Goal: Information Seeking & Learning: Learn about a topic

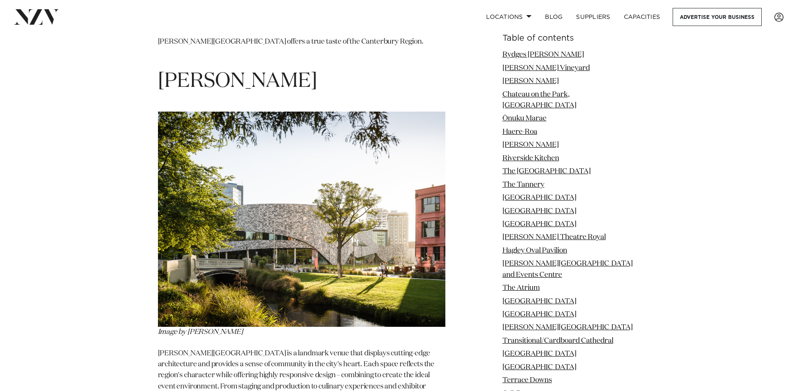
scroll to position [1680, 0]
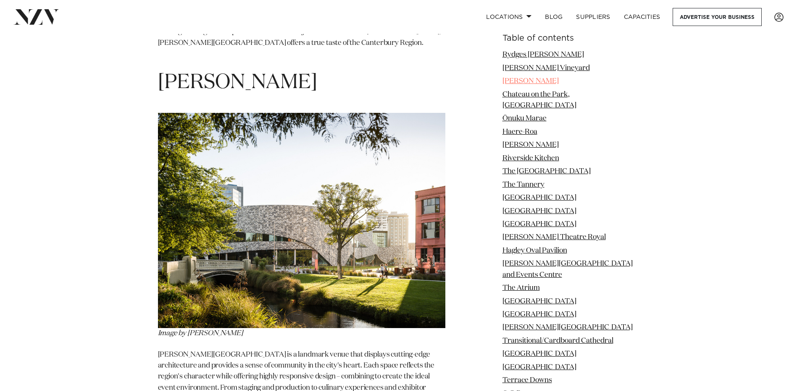
click at [528, 78] on link "[PERSON_NAME]" at bounding box center [530, 81] width 56 height 7
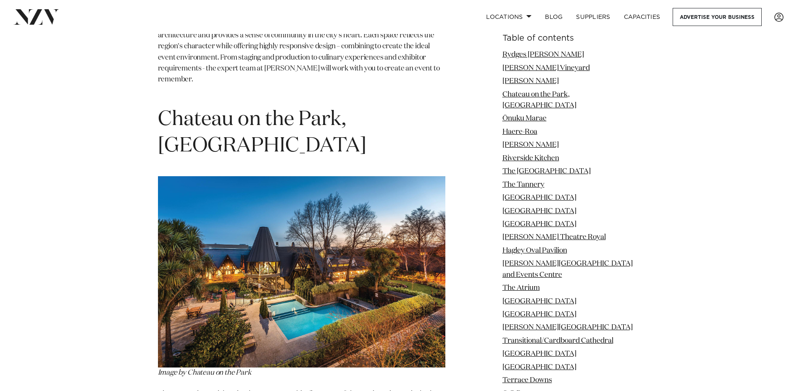
scroll to position [2029, 0]
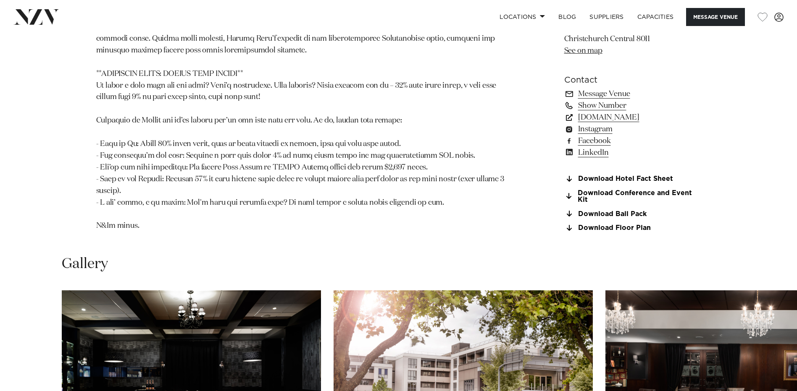
scroll to position [966, 0]
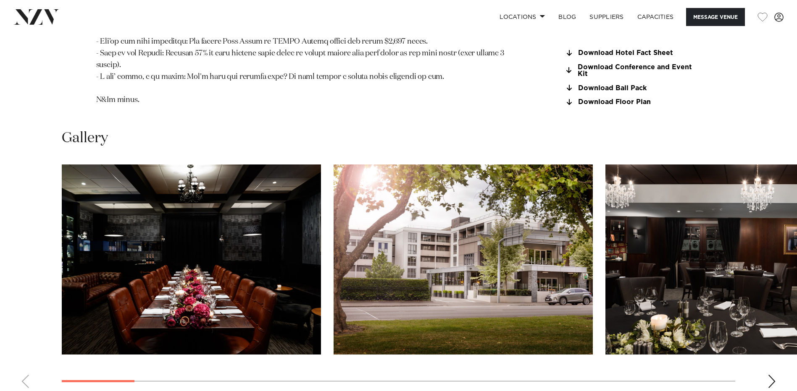
click at [769, 375] on div "Next slide" at bounding box center [771, 381] width 8 height 13
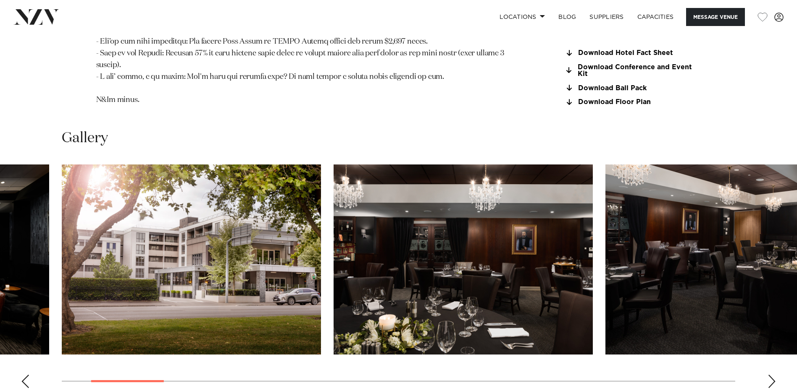
click at [769, 375] on div "Next slide" at bounding box center [771, 381] width 8 height 13
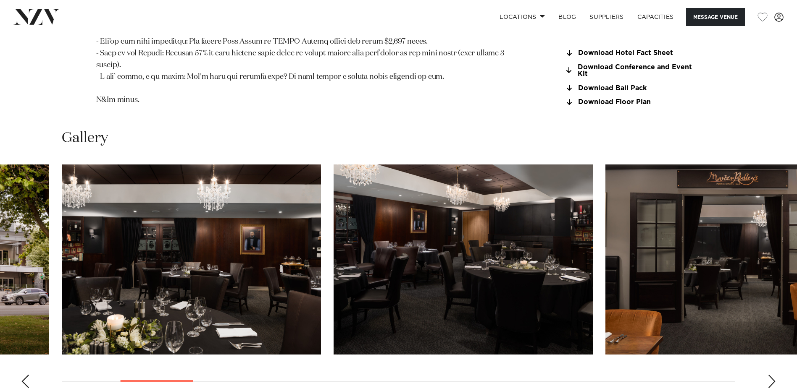
click at [769, 375] on div "Next slide" at bounding box center [771, 381] width 8 height 13
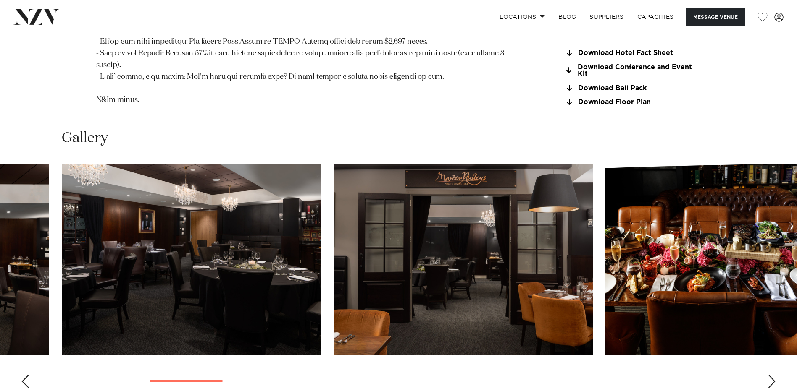
click at [769, 375] on div "Next slide" at bounding box center [771, 381] width 8 height 13
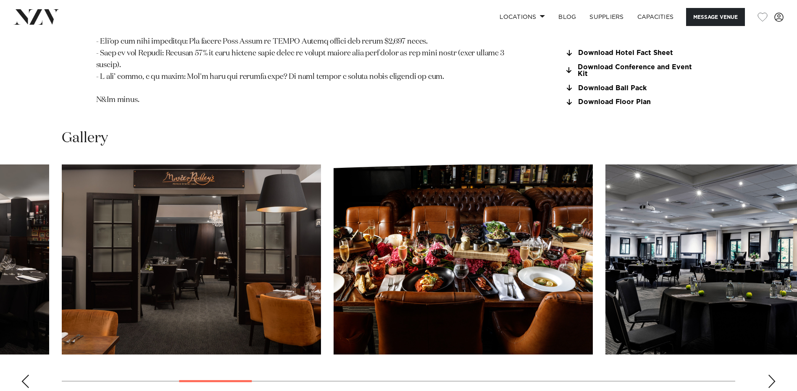
click at [769, 375] on div "Next slide" at bounding box center [771, 381] width 8 height 13
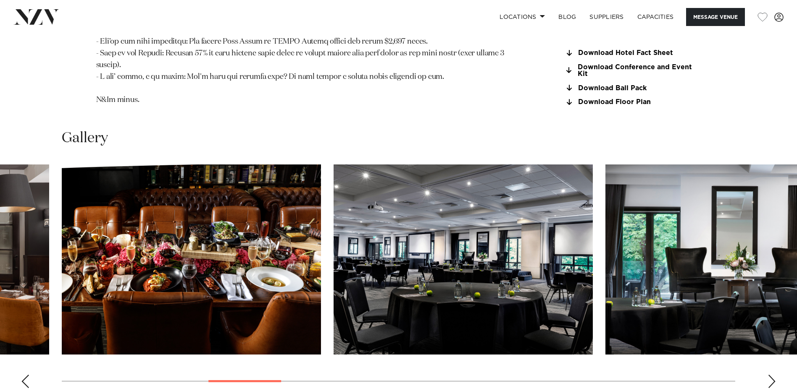
click at [769, 375] on div "Next slide" at bounding box center [771, 381] width 8 height 13
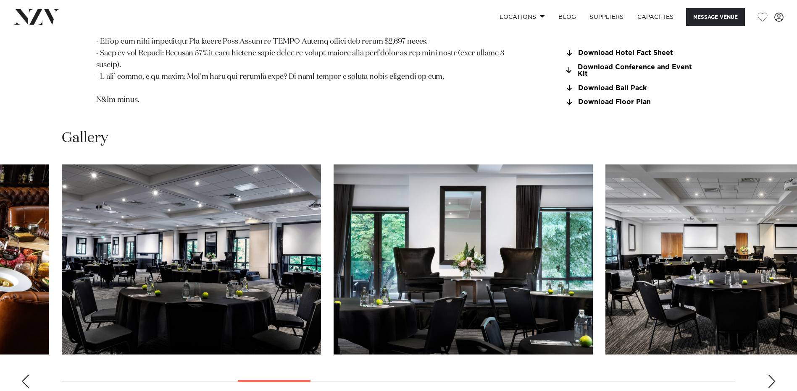
click at [769, 375] on div "Next slide" at bounding box center [771, 381] width 8 height 13
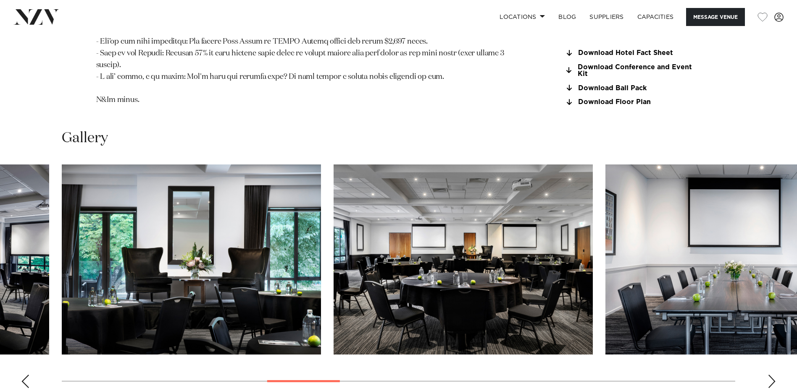
click at [769, 375] on div "Next slide" at bounding box center [771, 381] width 8 height 13
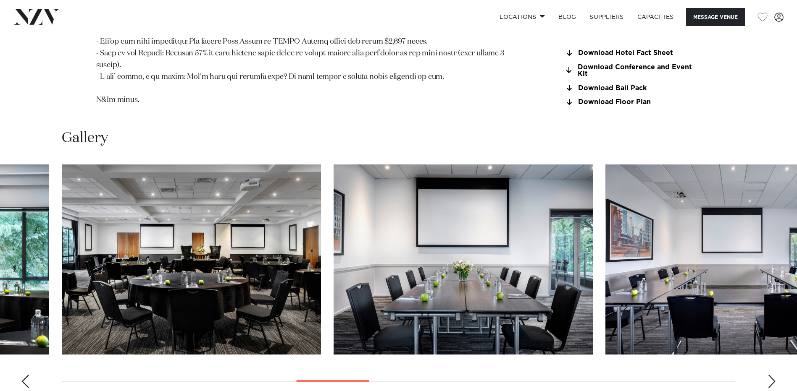
click at [769, 375] on div "Next slide" at bounding box center [771, 381] width 8 height 13
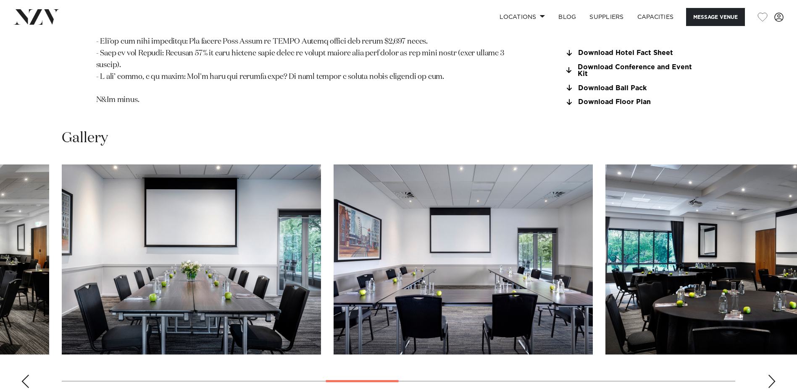
click at [769, 375] on div "Next slide" at bounding box center [771, 381] width 8 height 13
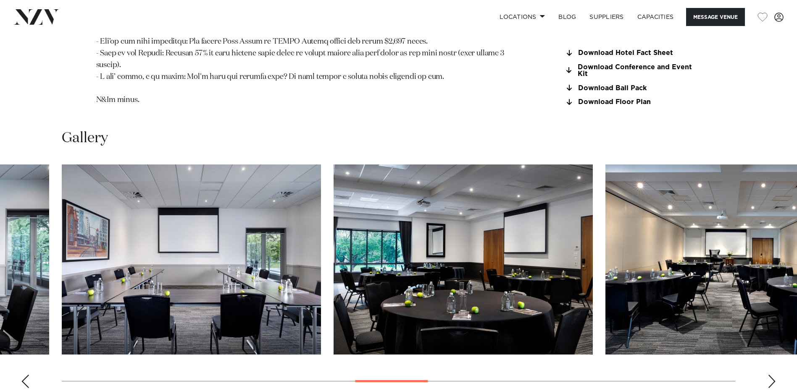
click at [769, 375] on div "Next slide" at bounding box center [771, 381] width 8 height 13
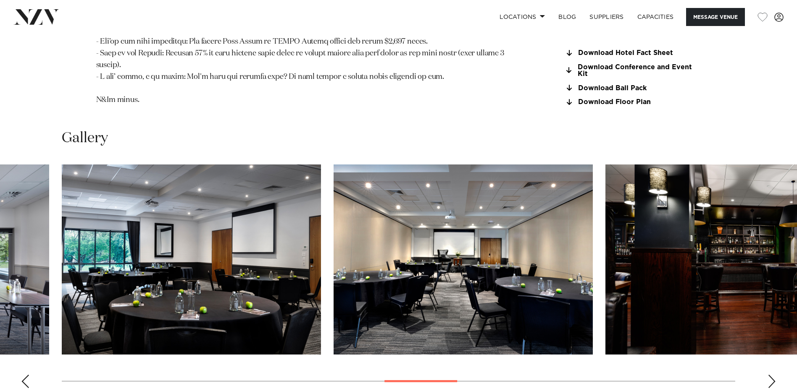
click at [769, 375] on div "Next slide" at bounding box center [771, 381] width 8 height 13
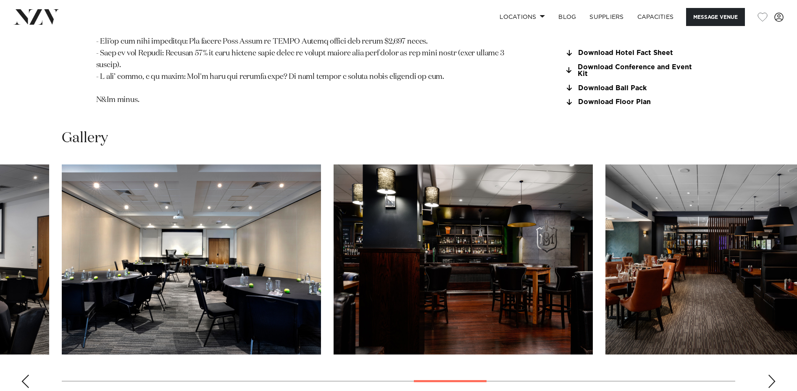
click at [769, 375] on div "Next slide" at bounding box center [771, 381] width 8 height 13
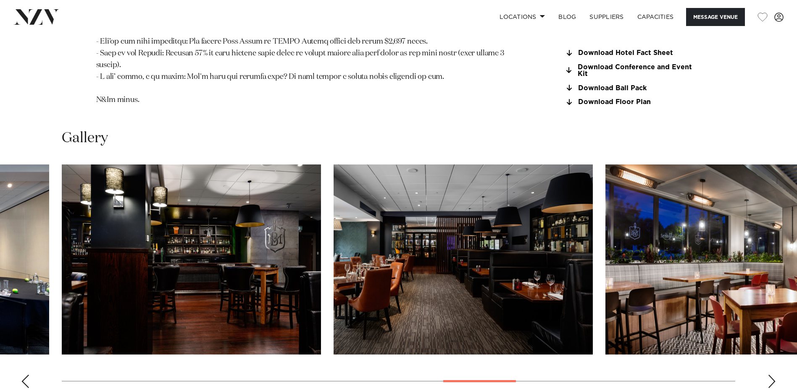
click at [769, 375] on div "Next slide" at bounding box center [771, 381] width 8 height 13
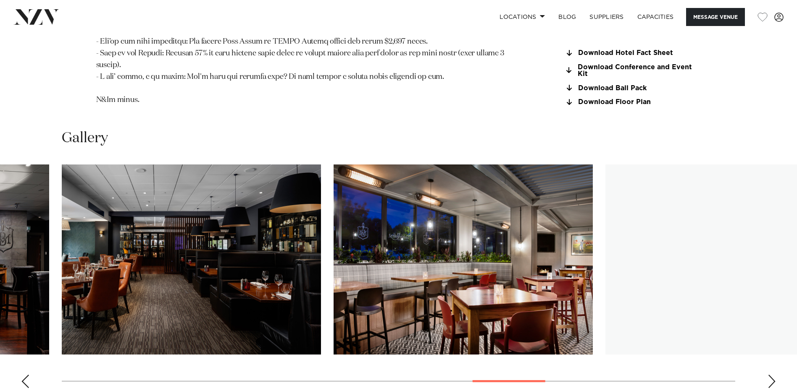
click at [769, 375] on div "Next slide" at bounding box center [771, 381] width 8 height 13
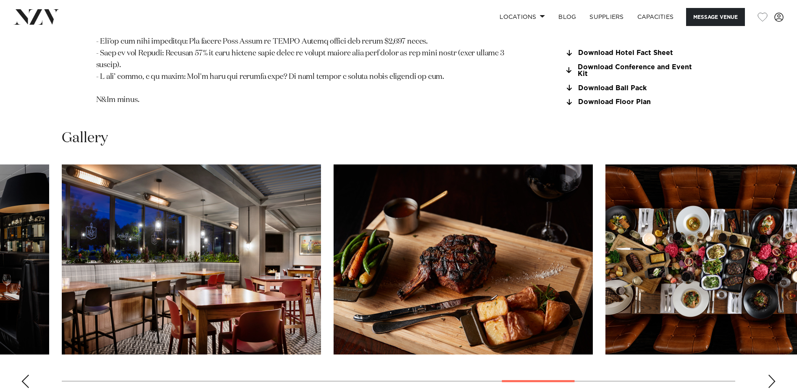
click at [769, 375] on div "Next slide" at bounding box center [771, 381] width 8 height 13
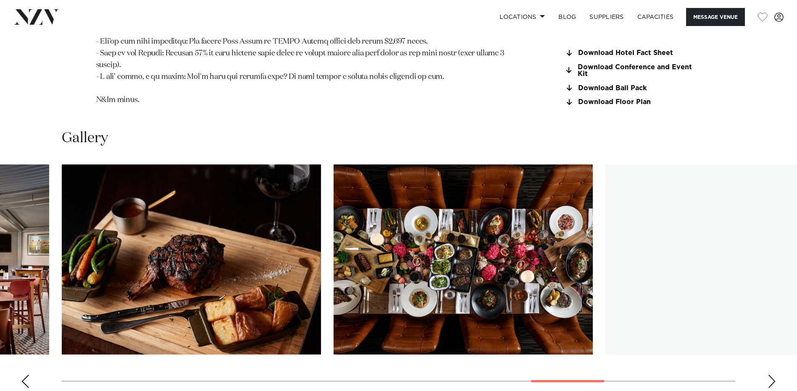
click at [769, 375] on div "Next slide" at bounding box center [771, 381] width 8 height 13
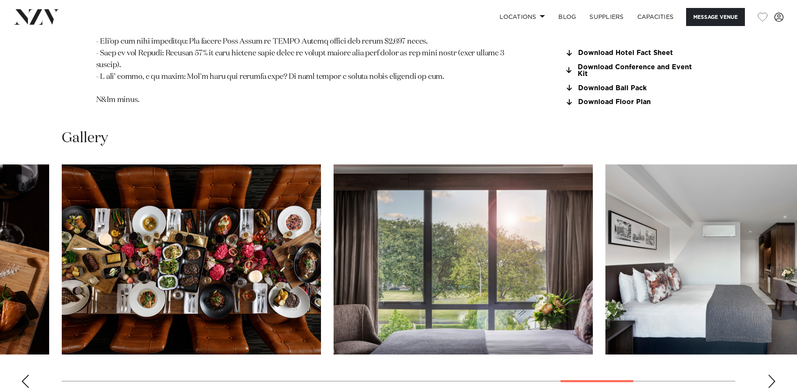
click at [769, 375] on div "Next slide" at bounding box center [771, 381] width 8 height 13
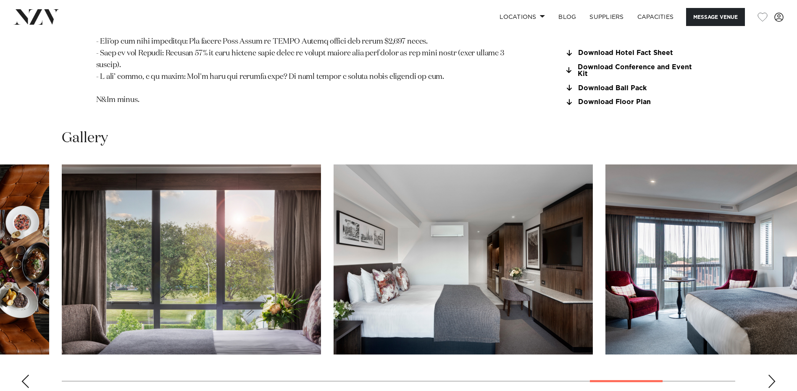
click at [769, 375] on div "Next slide" at bounding box center [771, 381] width 8 height 13
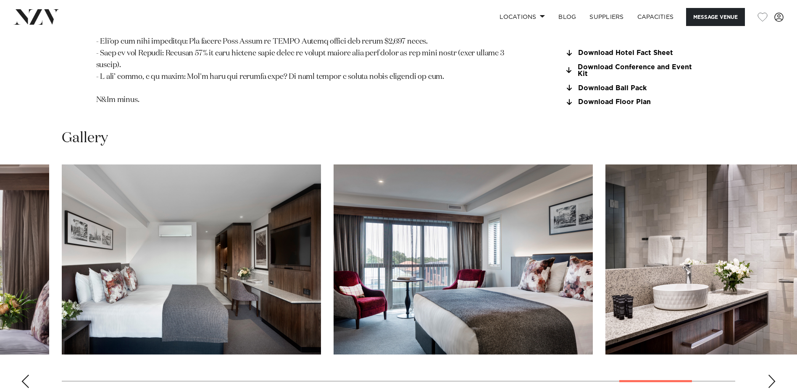
click at [769, 375] on div "Next slide" at bounding box center [771, 381] width 8 height 13
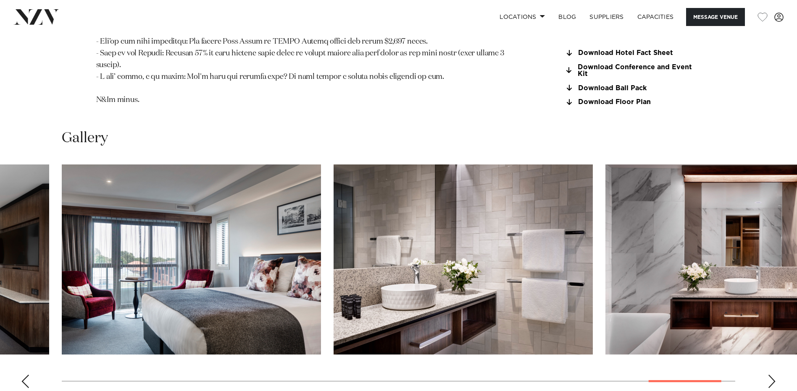
click at [769, 375] on div "Next slide" at bounding box center [771, 381] width 8 height 13
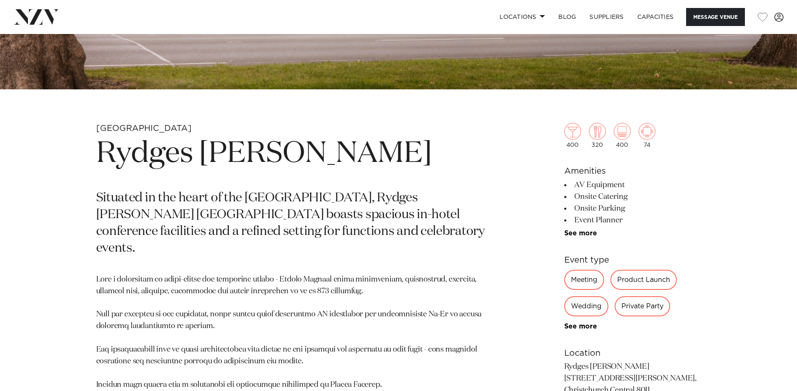
scroll to position [252, 0]
